Goal: Information Seeking & Learning: Learn about a topic

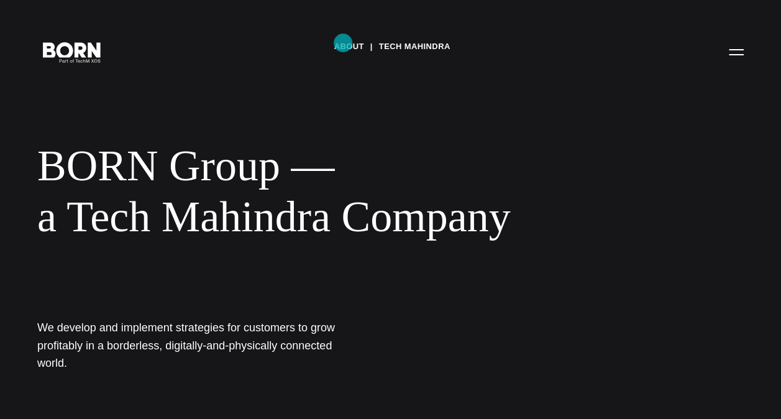
click at [343, 43] on link "About" at bounding box center [349, 46] width 30 height 19
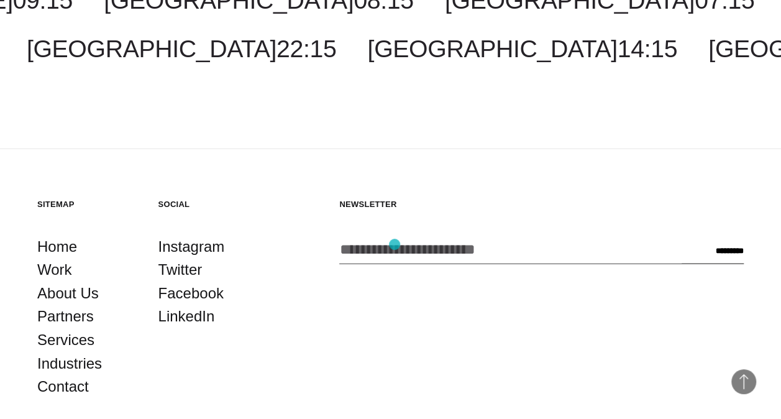
scroll to position [3748, 0]
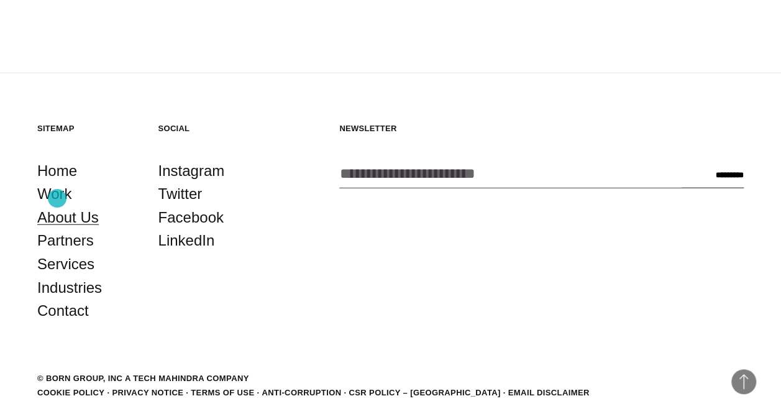
click at [57, 206] on link "About Us" at bounding box center [68, 218] width 62 height 24
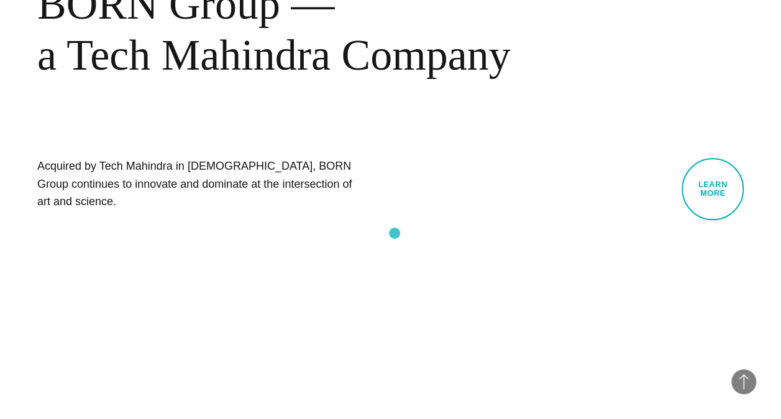
scroll to position [581, 0]
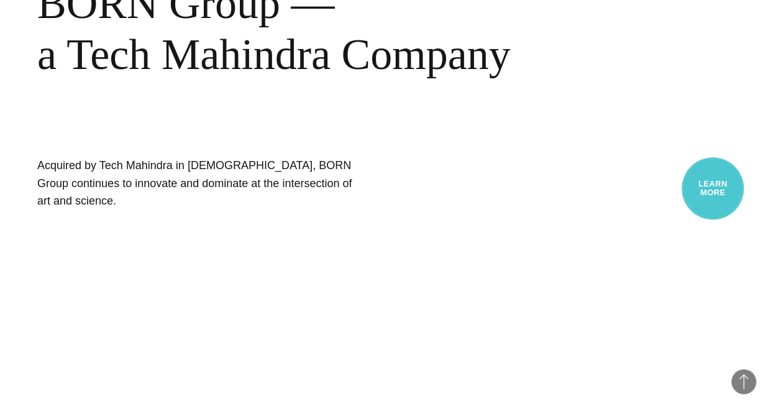
click at [722, 187] on link "Learn More" at bounding box center [712, 188] width 62 height 62
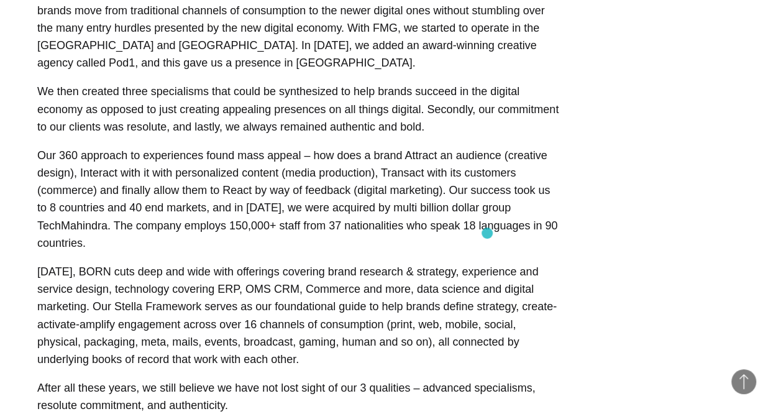
scroll to position [636, 0]
